Goal: Navigation & Orientation: Find specific page/section

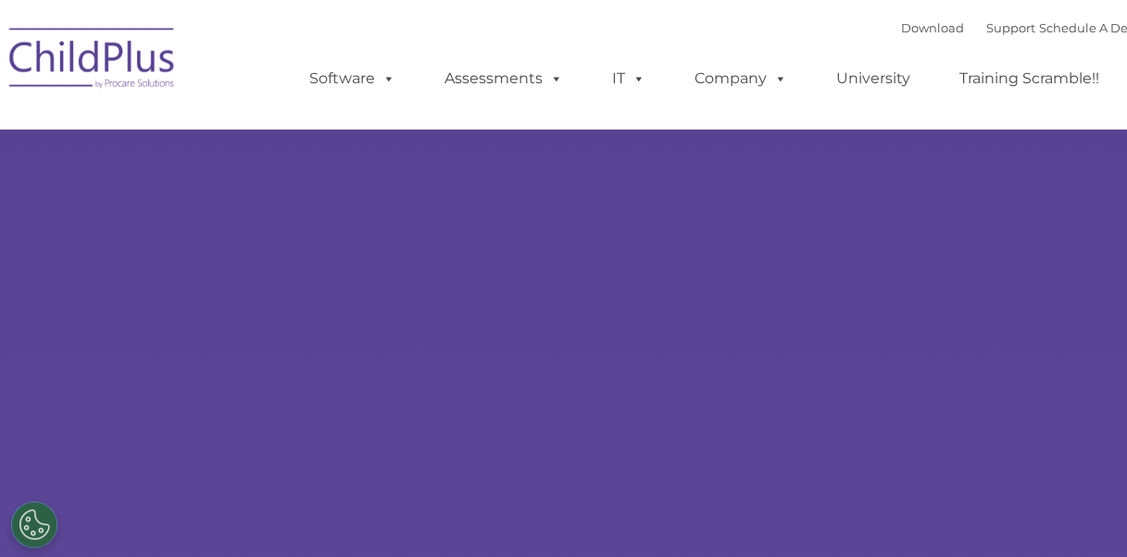
select select "MEDIUM"
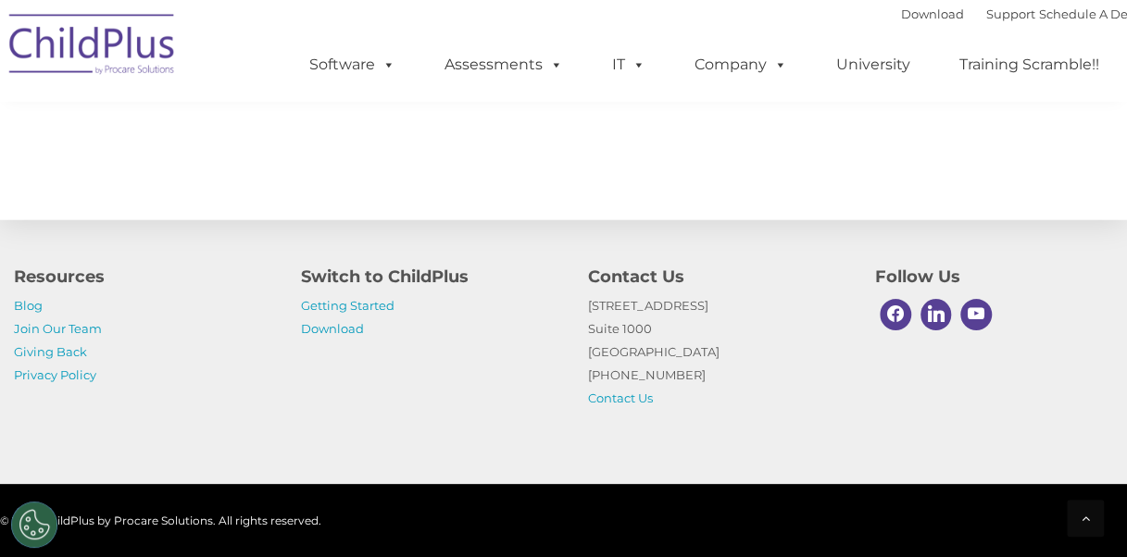
scroll to position [2218, 0]
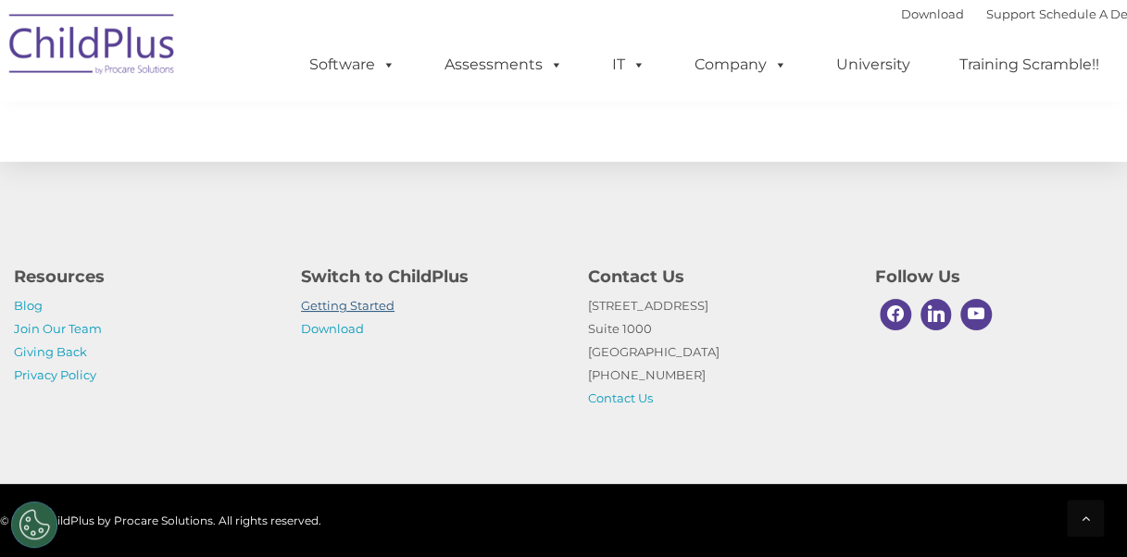
click at [378, 307] on link "Getting Started" at bounding box center [347, 305] width 93 height 15
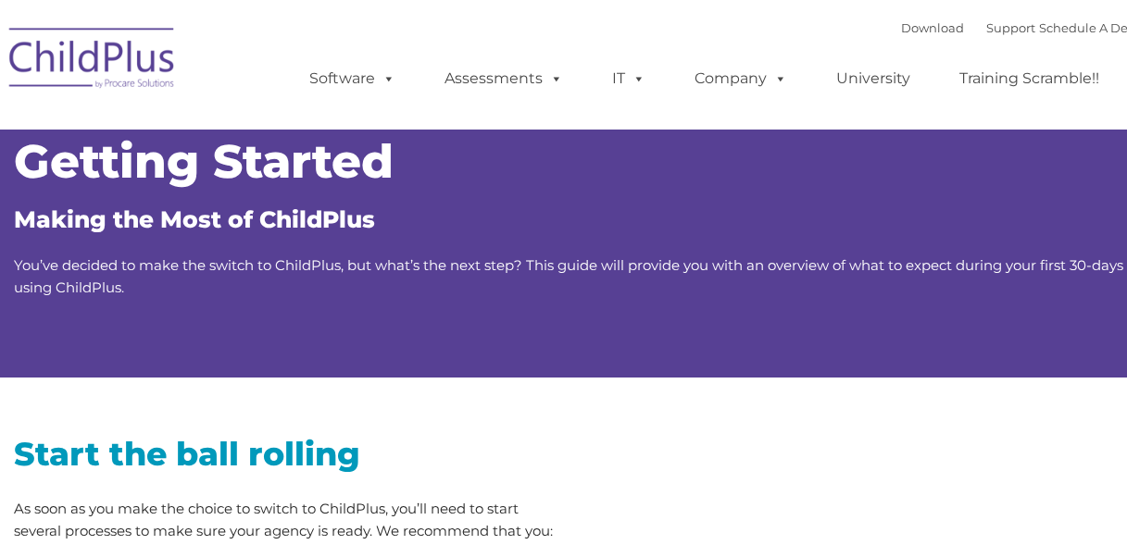
type input ""
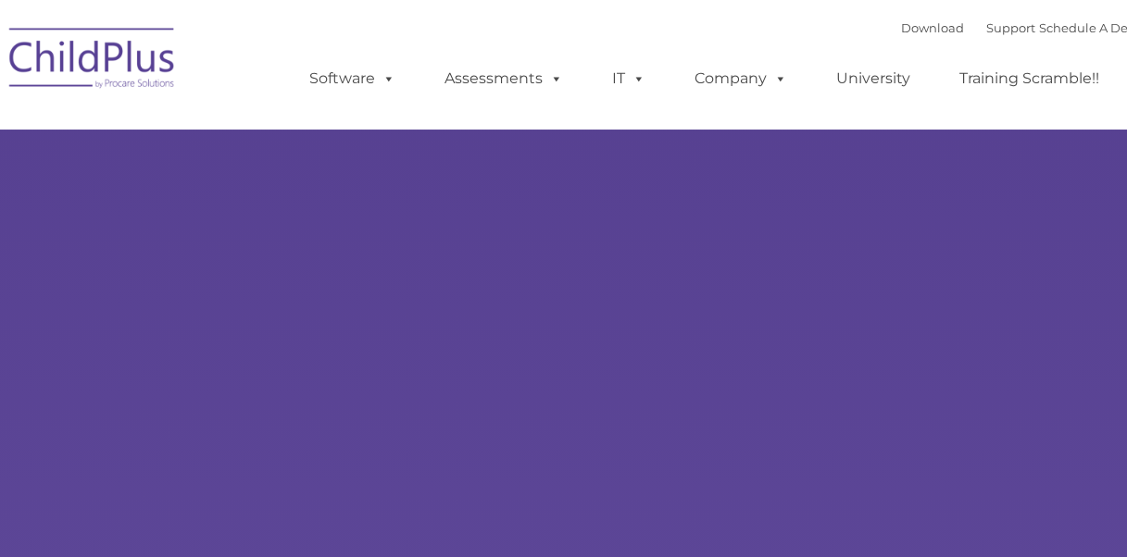
type input ""
select select "MEDIUM"
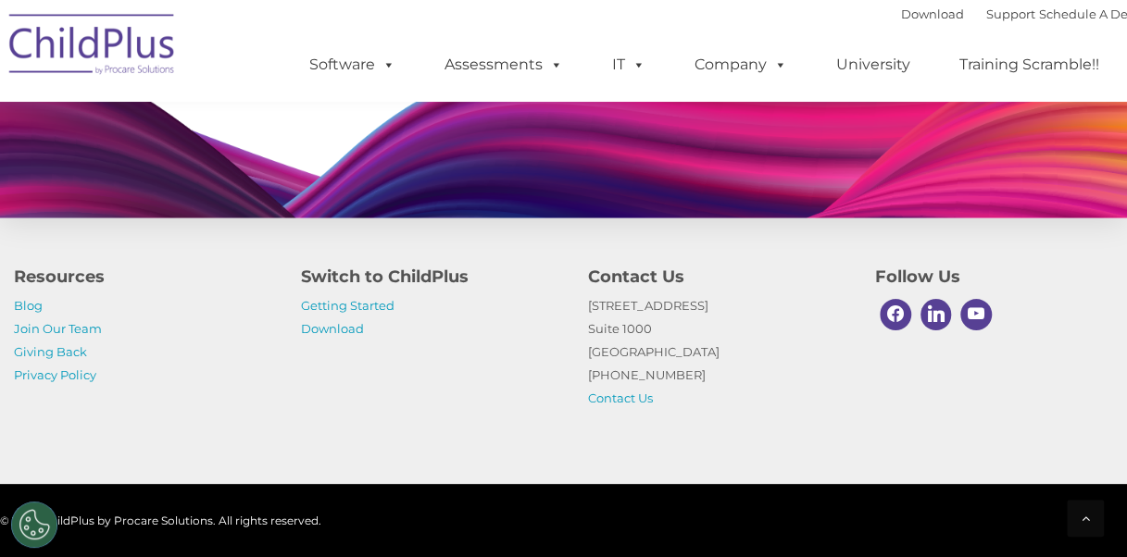
scroll to position [1883, 0]
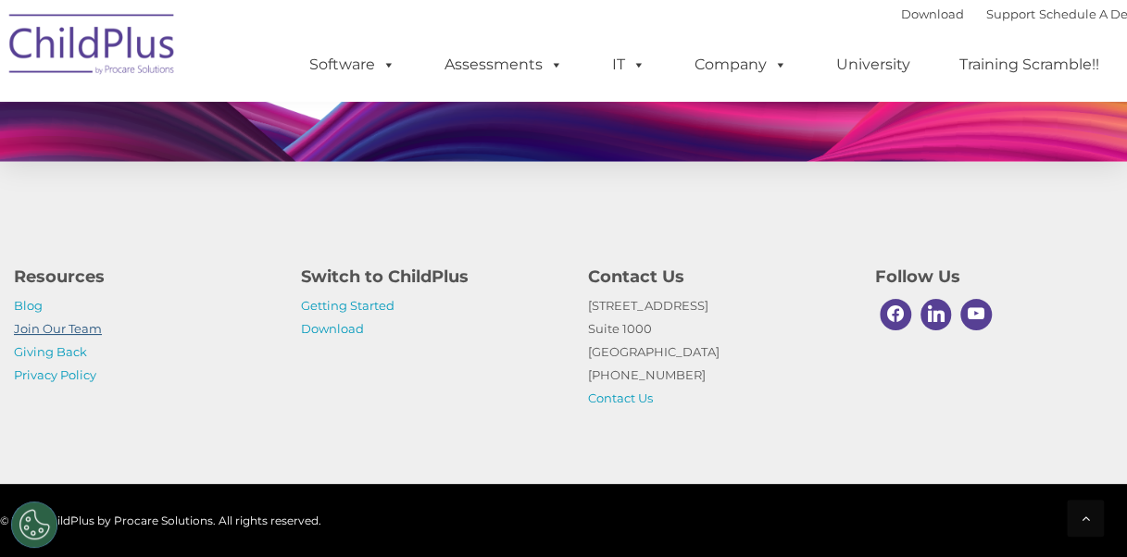
click at [98, 331] on link "Join Our Team" at bounding box center [58, 328] width 88 height 15
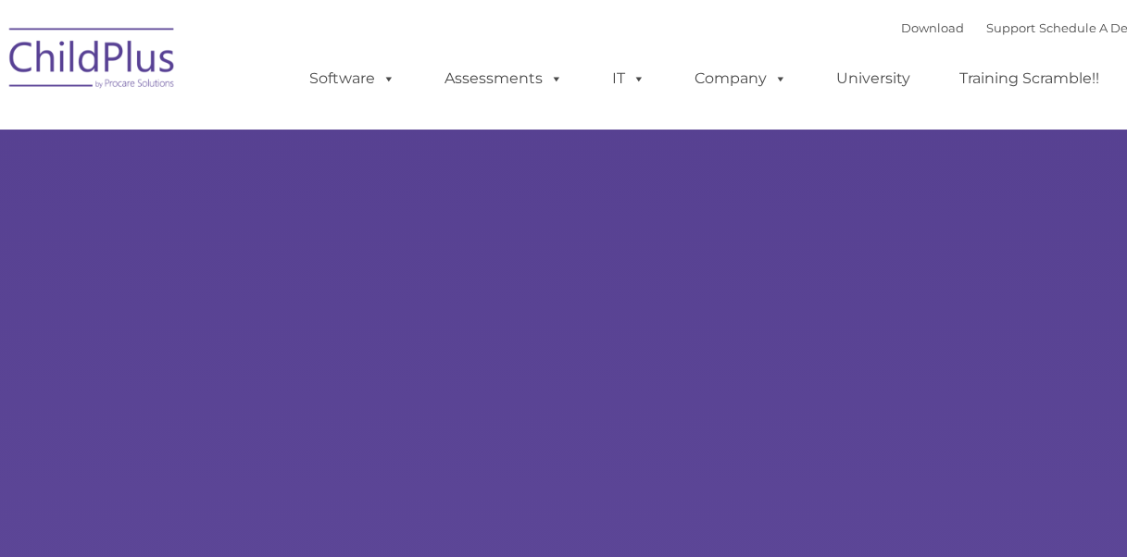
type input ""
select select "MEDIUM"
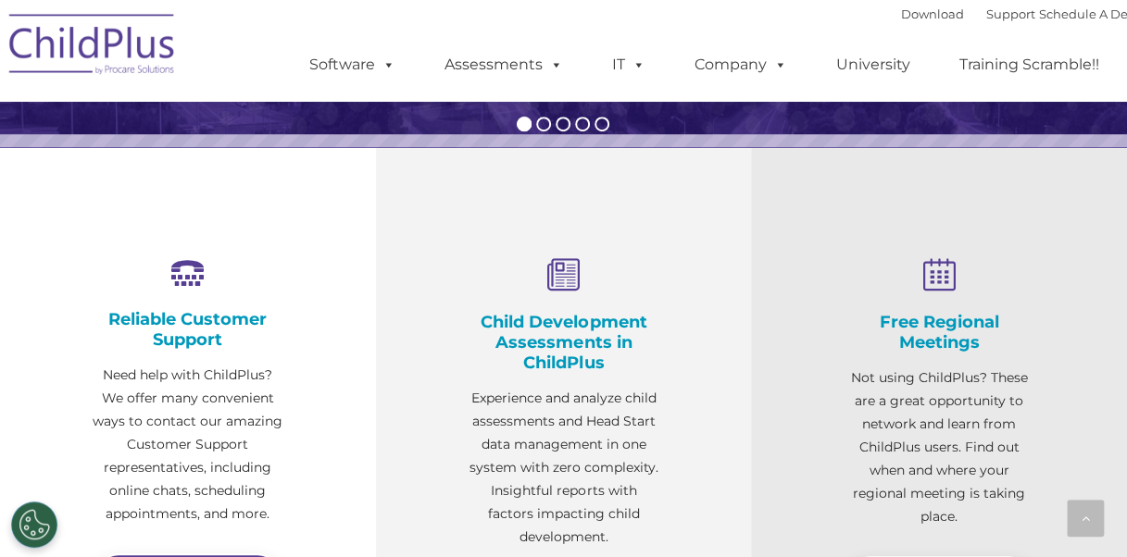
click at [296, 431] on div "Reliable Customer Support Need help with ChildPlus? We offer many convenient wa…" at bounding box center [188, 431] width 376 height 568
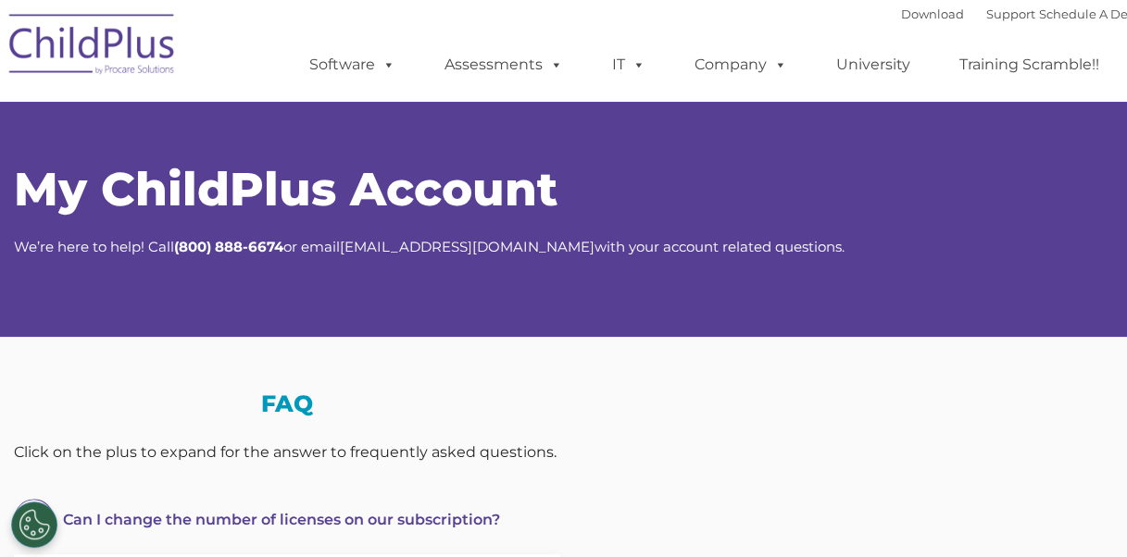
select select "MEDIUM"
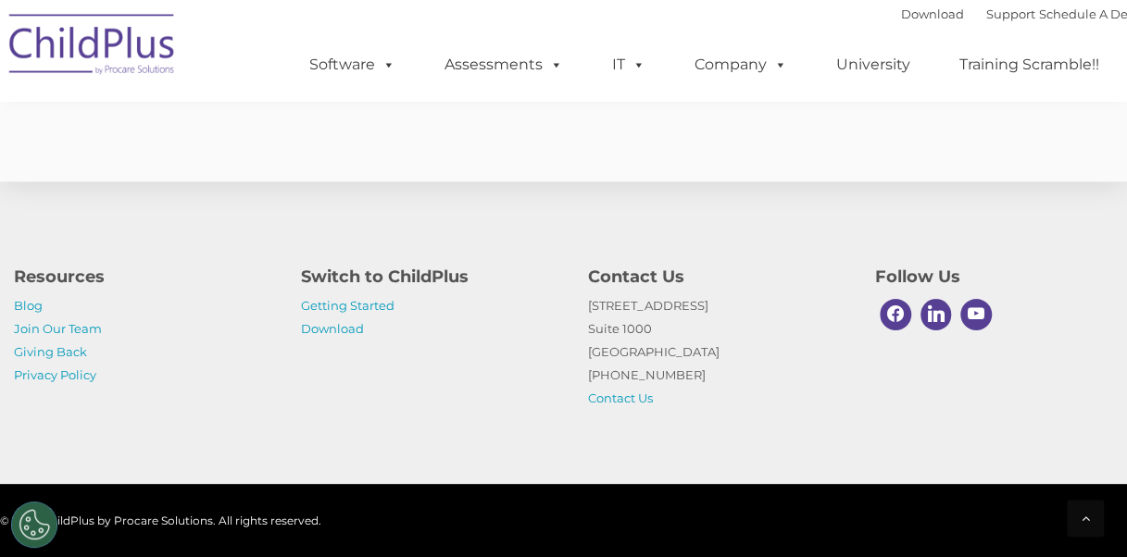
scroll to position [1203, 0]
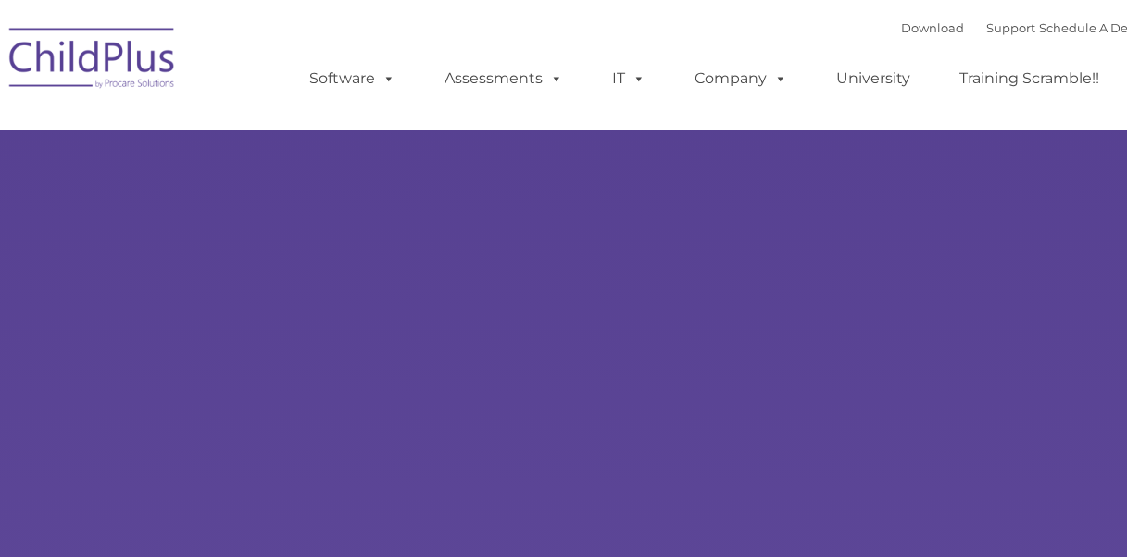
type input ""
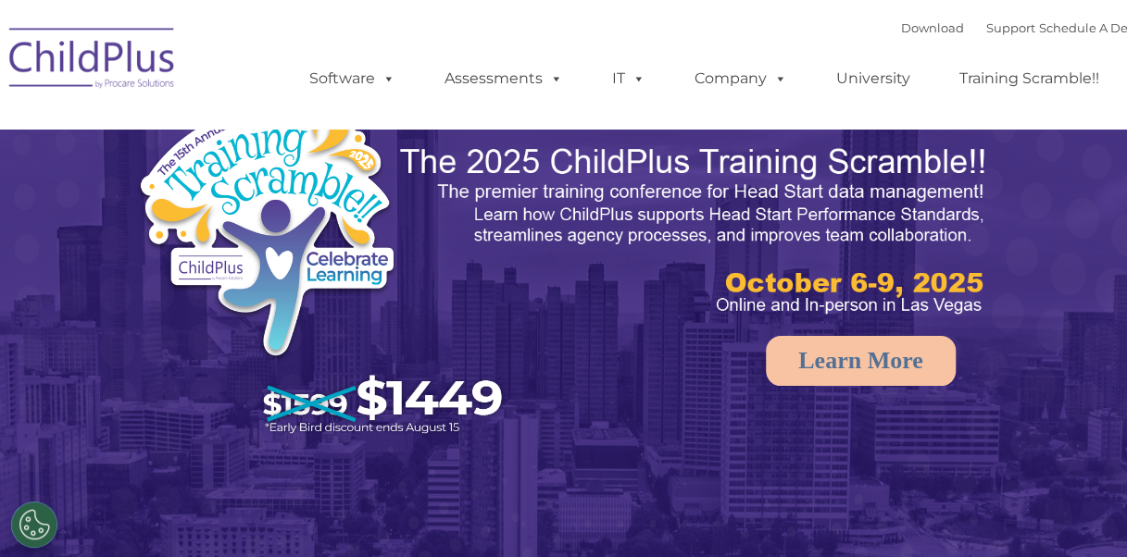
select select "MEDIUM"
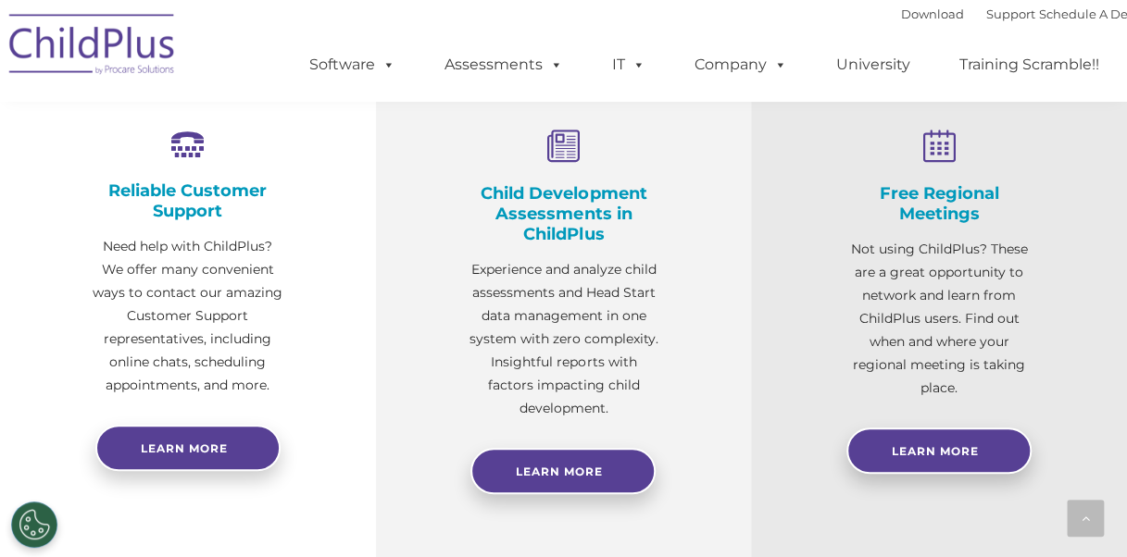
scroll to position [694, 0]
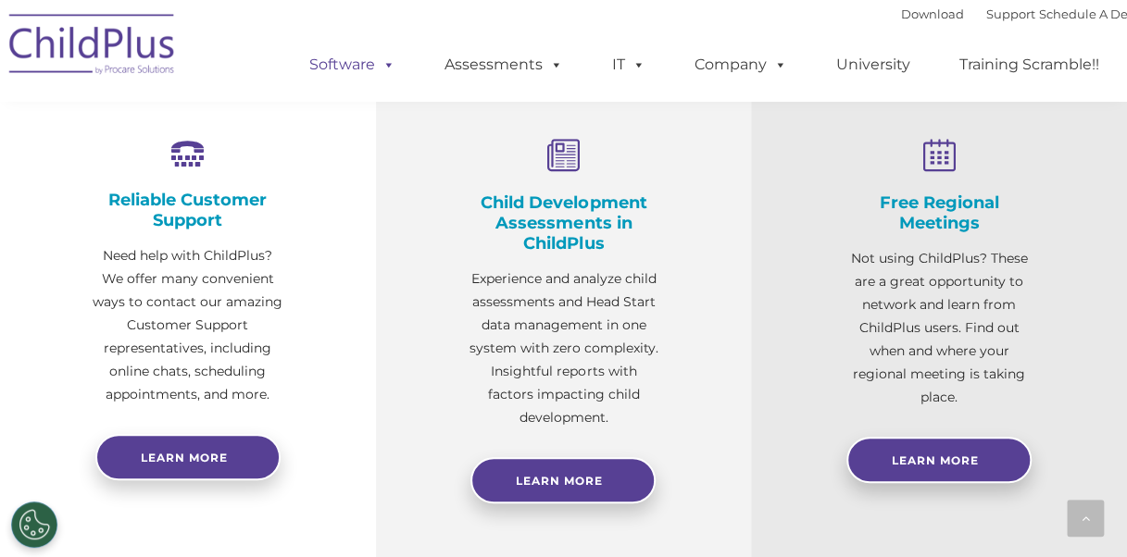
click at [359, 80] on link "Software" at bounding box center [352, 64] width 123 height 37
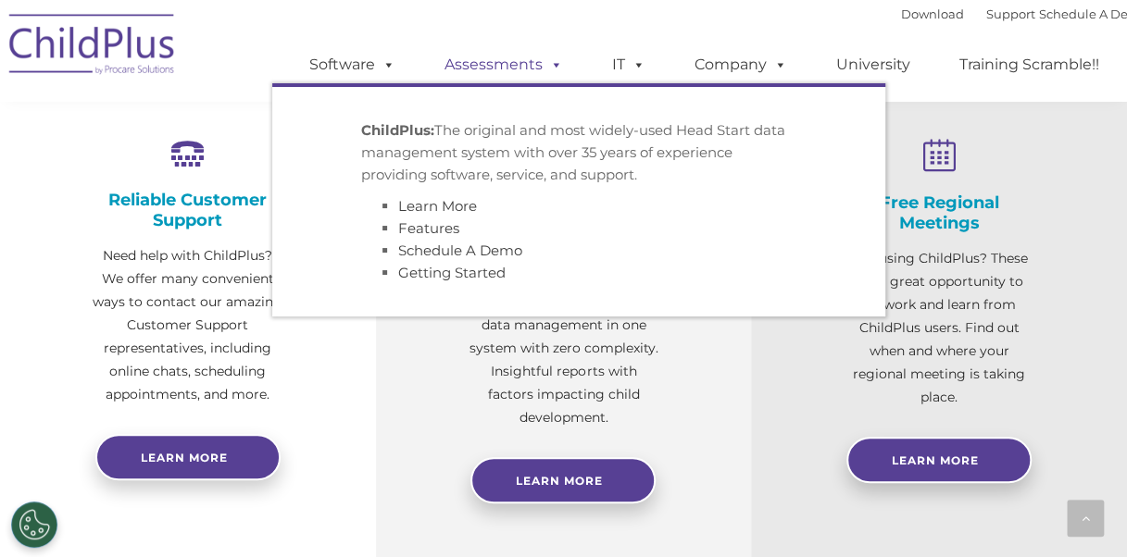
click at [483, 68] on link "Assessments" at bounding box center [504, 64] width 156 height 37
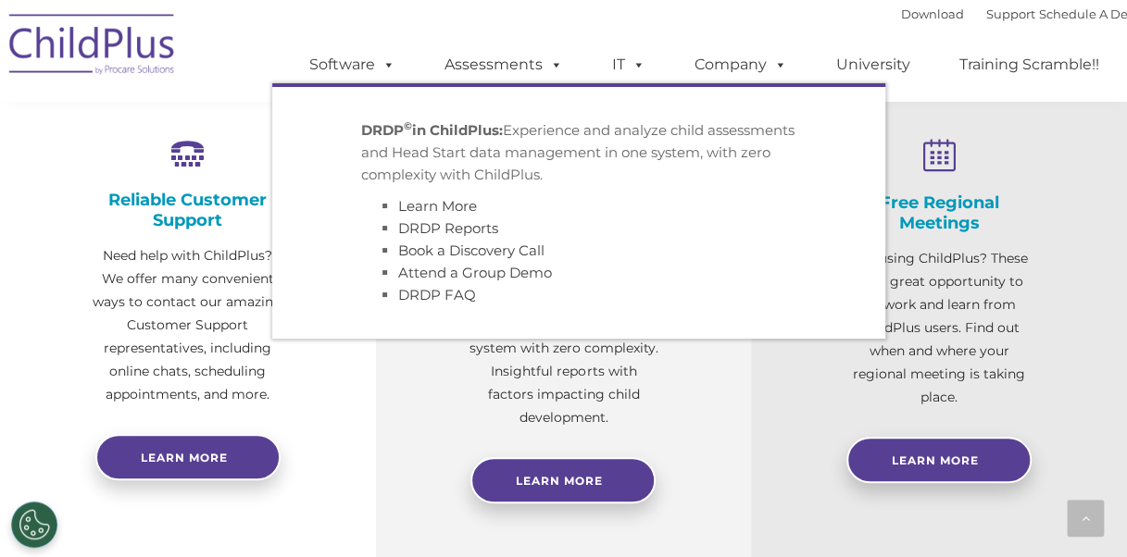
click at [610, 87] on ul "DRDP © in ChildPlus: Experience and analyze child assessments and Head Start da…" at bounding box center [578, 210] width 613 height 255
click at [741, 77] on link "Company" at bounding box center [741, 64] width 130 height 37
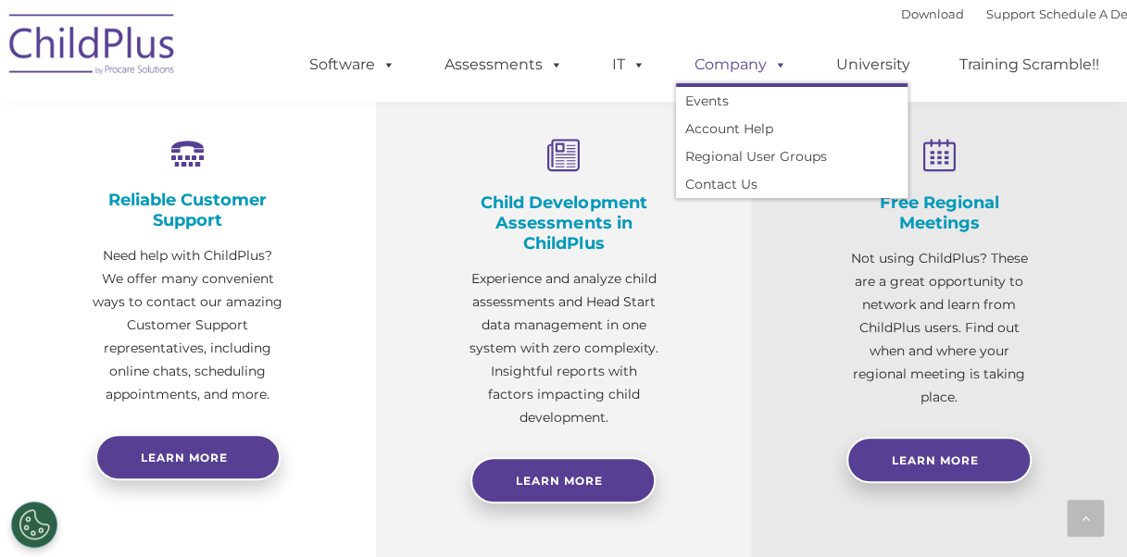
click at [883, 76] on link "University" at bounding box center [872, 64] width 111 height 37
click at [1040, 82] on link "Training Scramble!!" at bounding box center [1028, 64] width 177 height 37
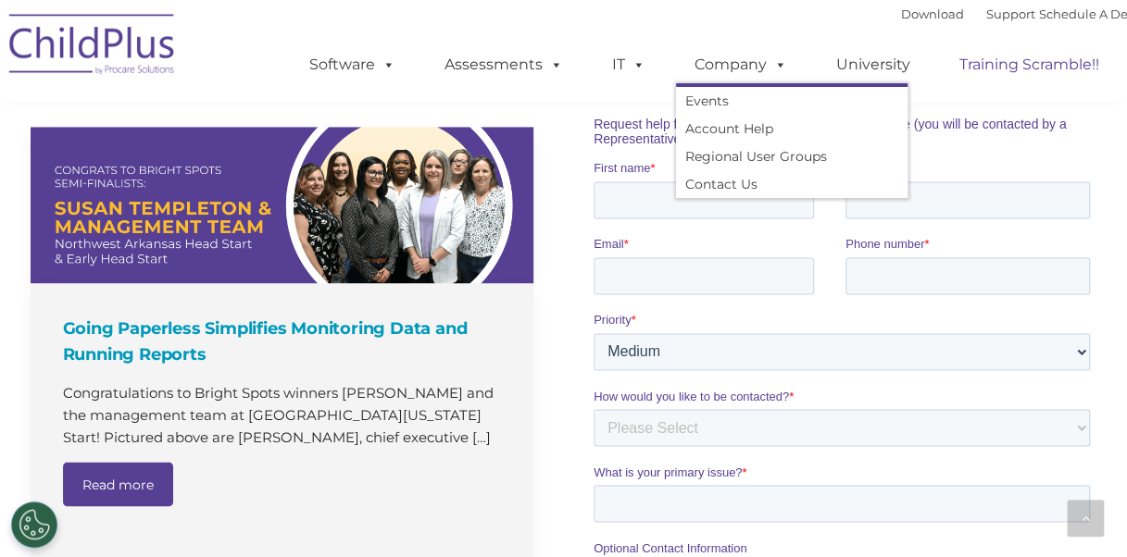
scroll to position [1305, 0]
